Goal: Task Accomplishment & Management: Manage account settings

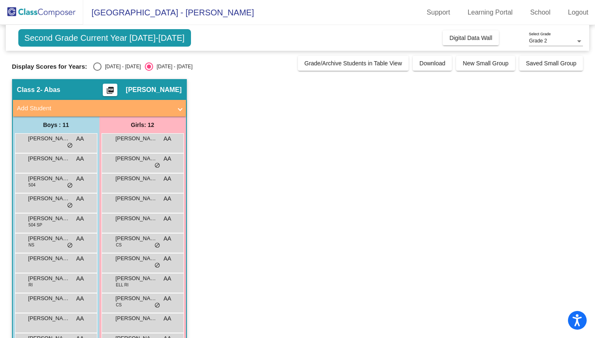
click at [94, 71] on div "Second Grade Current Year [DATE]-[DATE] Add, Move, or Retain Students Off On In…" at bounding box center [297, 205] width 571 height 361
click at [95, 69] on div "Select an option" at bounding box center [97, 66] width 8 height 8
click at [97, 71] on input "[DATE] - [DATE]" at bounding box center [97, 71] width 0 height 0
radio input "true"
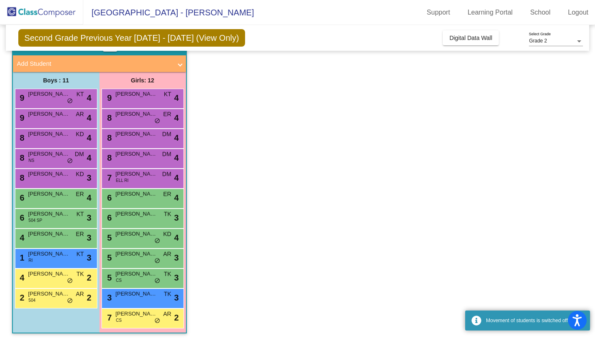
scroll to position [47, 0]
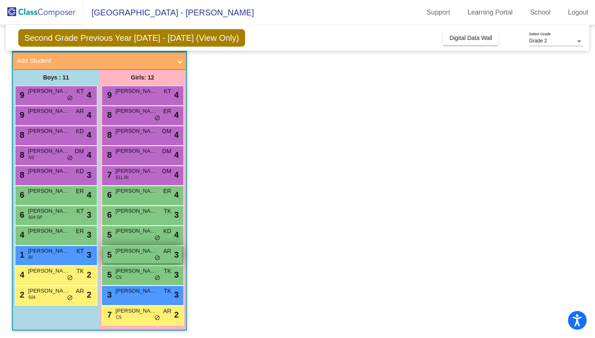
click at [172, 253] on div "5 [PERSON_NAME] AR lock do_not_disturb_alt 3" at bounding box center [142, 254] width 79 height 17
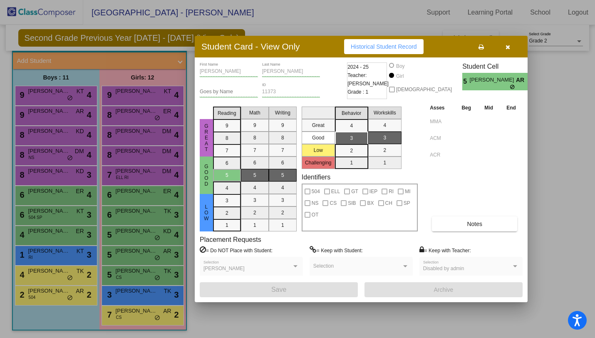
click at [161, 259] on div at bounding box center [297, 169] width 595 height 338
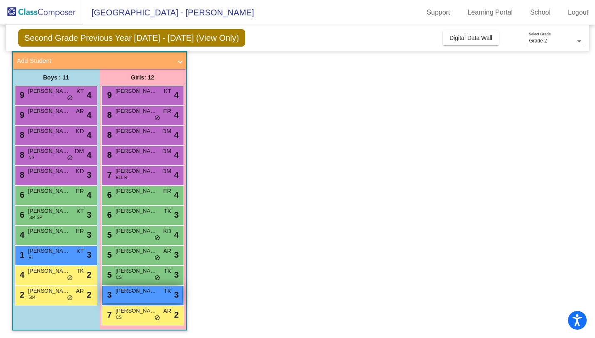
click at [152, 295] on div "3 [PERSON_NAME] lock do_not_disturb_alt 3" at bounding box center [142, 294] width 79 height 17
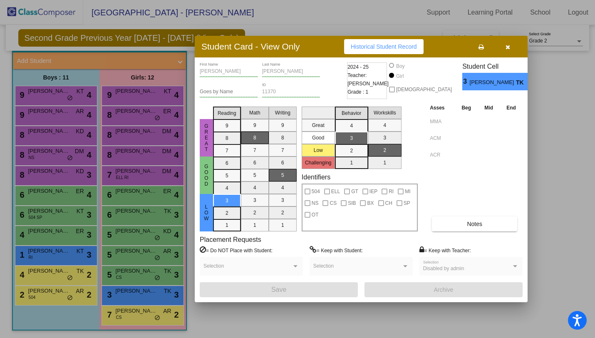
click at [150, 296] on div at bounding box center [297, 169] width 595 height 338
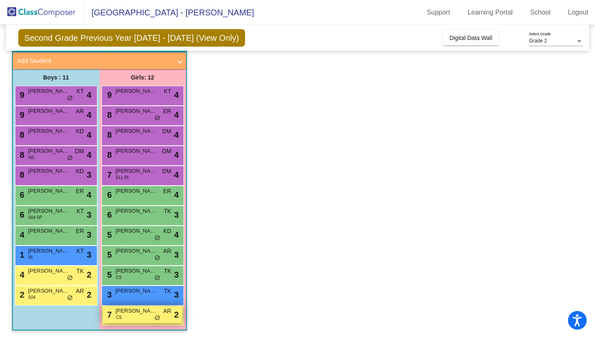
click at [151, 314] on span "[PERSON_NAME]" at bounding box center [137, 310] width 42 height 8
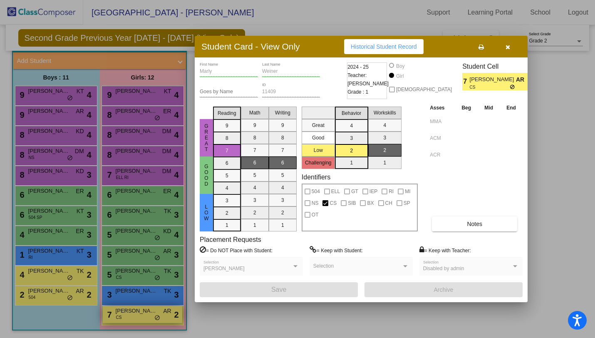
click at [151, 314] on div at bounding box center [297, 169] width 595 height 338
